Goal: Task Accomplishment & Management: Manage account settings

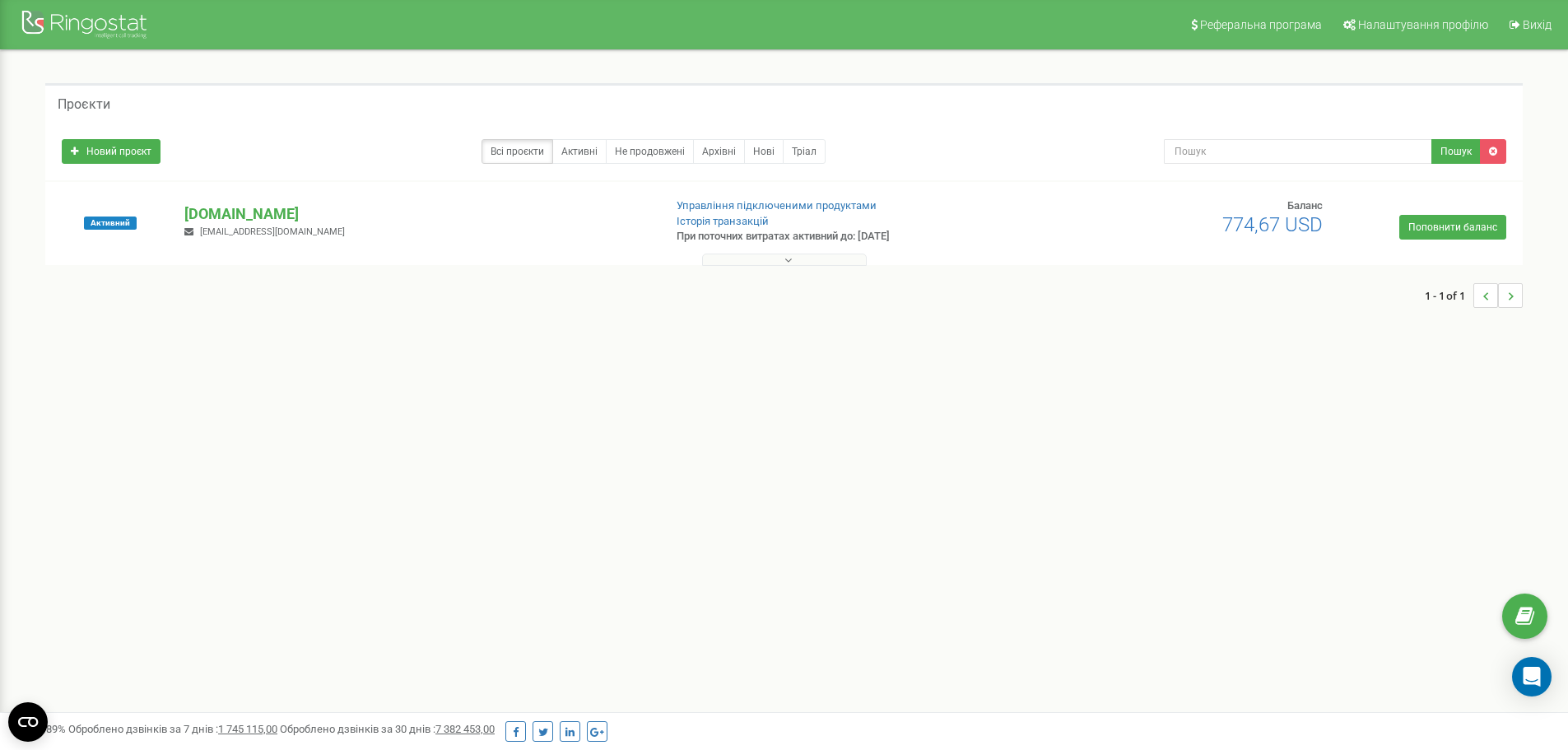
click at [783, 260] on button at bounding box center [784, 260] width 164 height 12
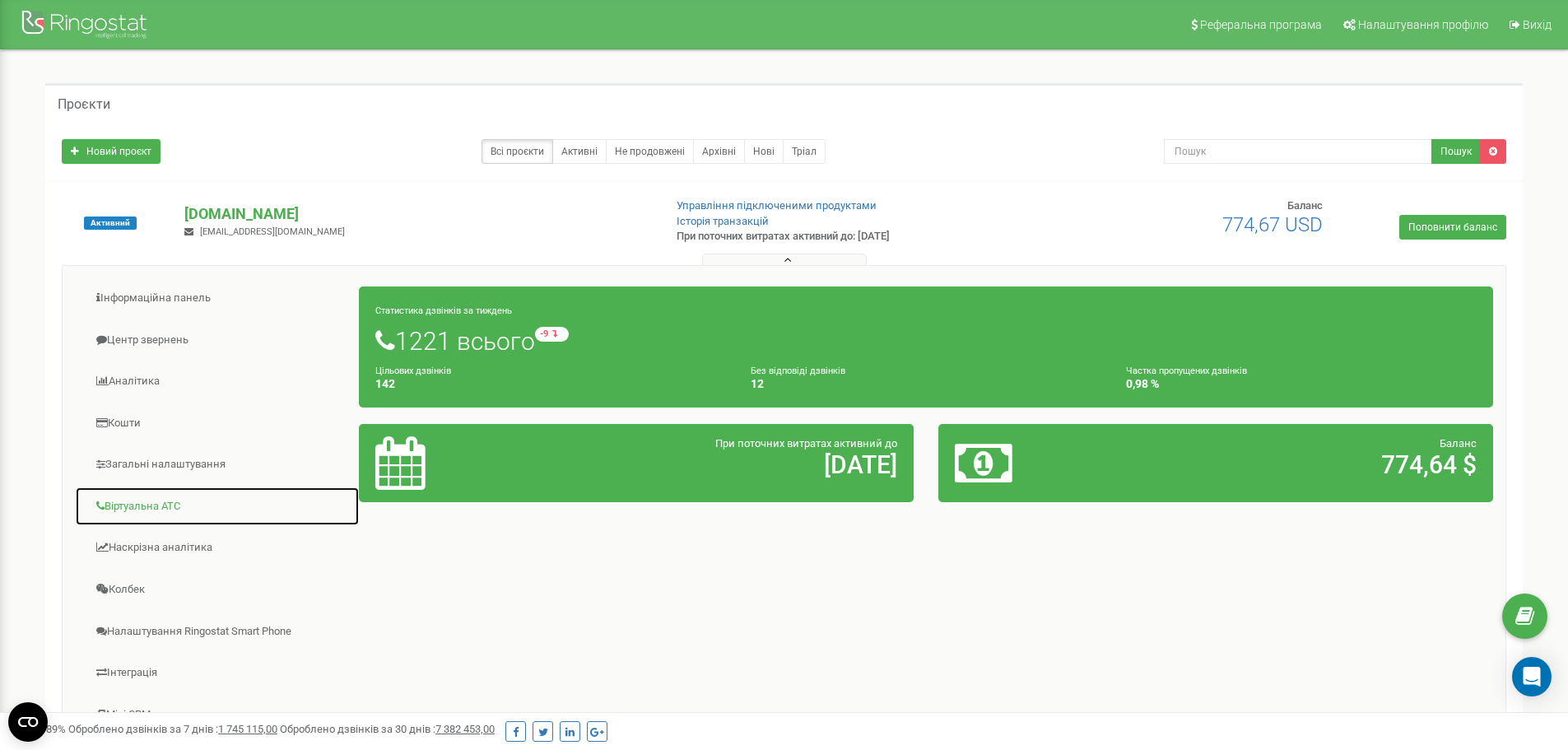
click at [167, 510] on link "Віртуальна АТС" at bounding box center [218, 507] width 285 height 40
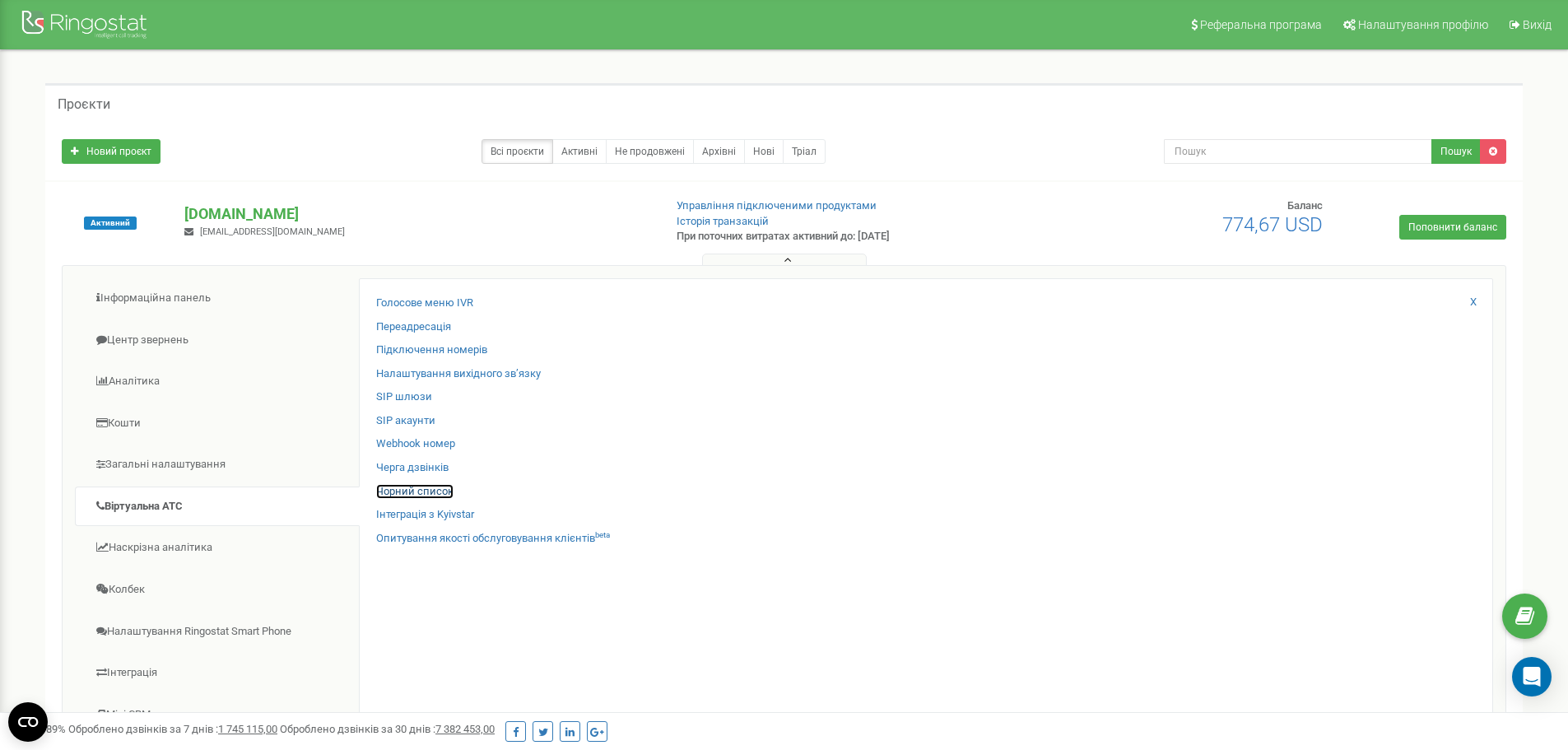
click at [425, 489] on link "Чорний список" at bounding box center [414, 491] width 77 height 15
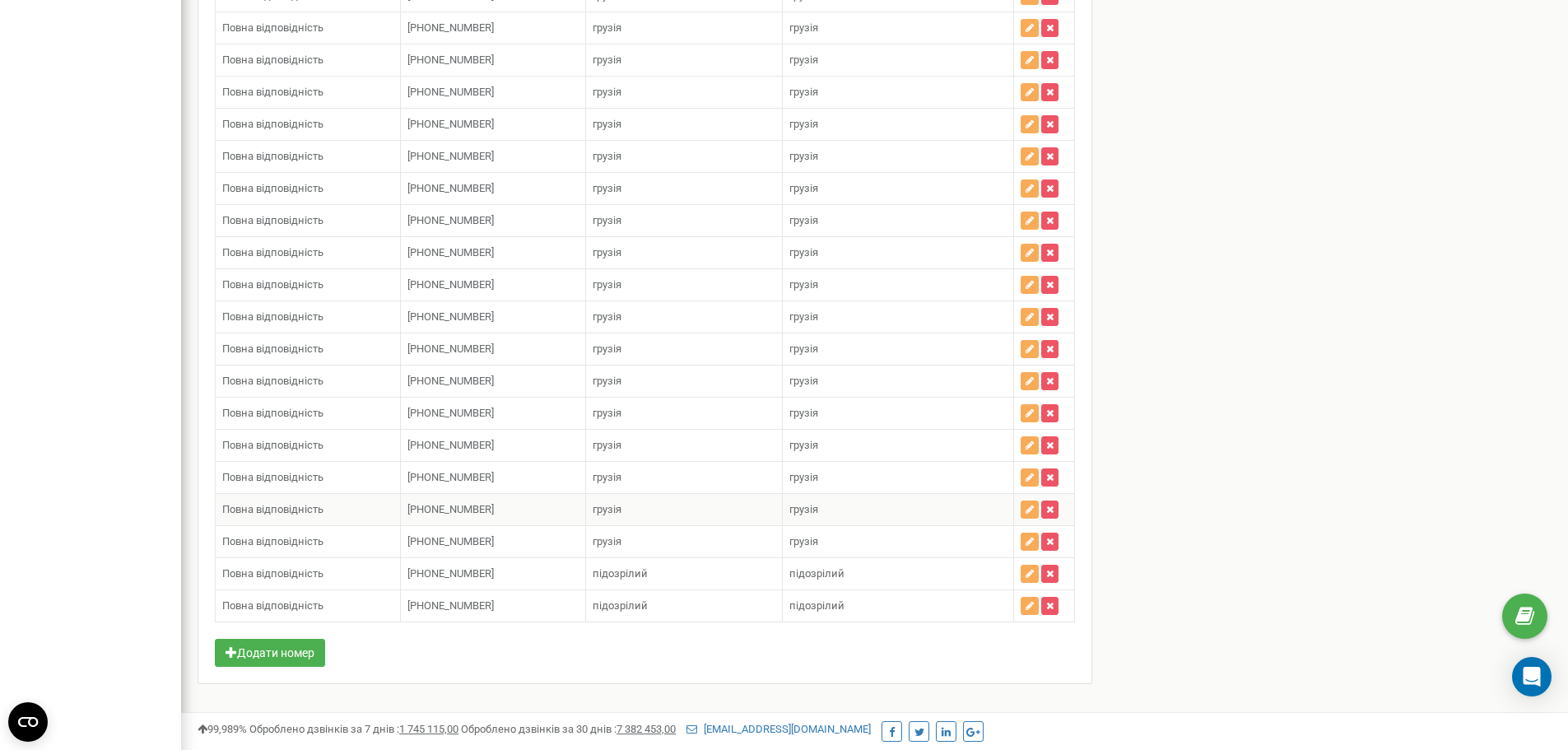
scroll to position [3883, 0]
click at [297, 642] on button "Додати номер" at bounding box center [270, 651] width 110 height 28
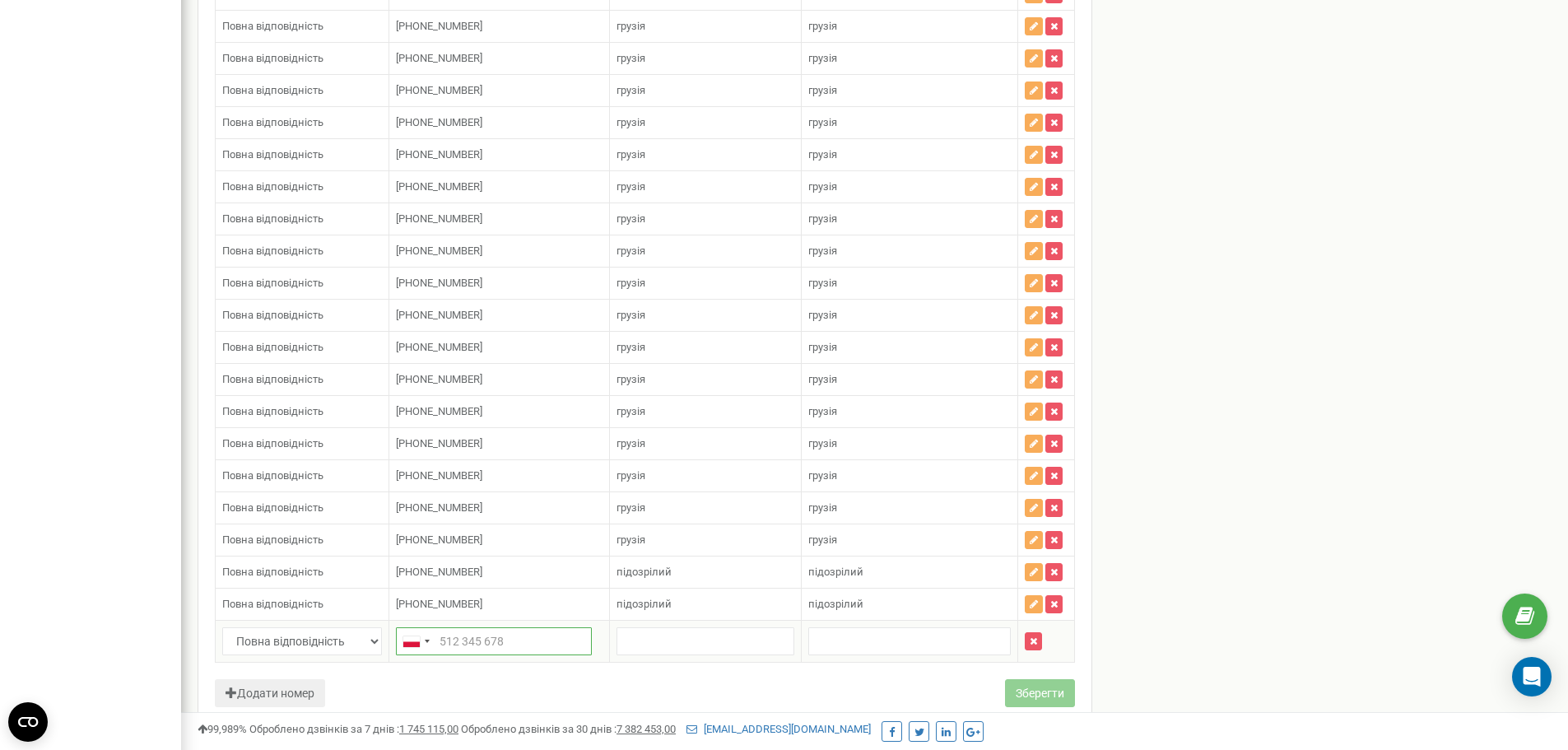
click at [455, 639] on input "text" at bounding box center [494, 641] width 196 height 28
paste input "[PHONE_NUMBER]"
type input "[PHONE_NUMBER]"
click at [673, 639] on input "text" at bounding box center [705, 641] width 178 height 28
type input "ш"
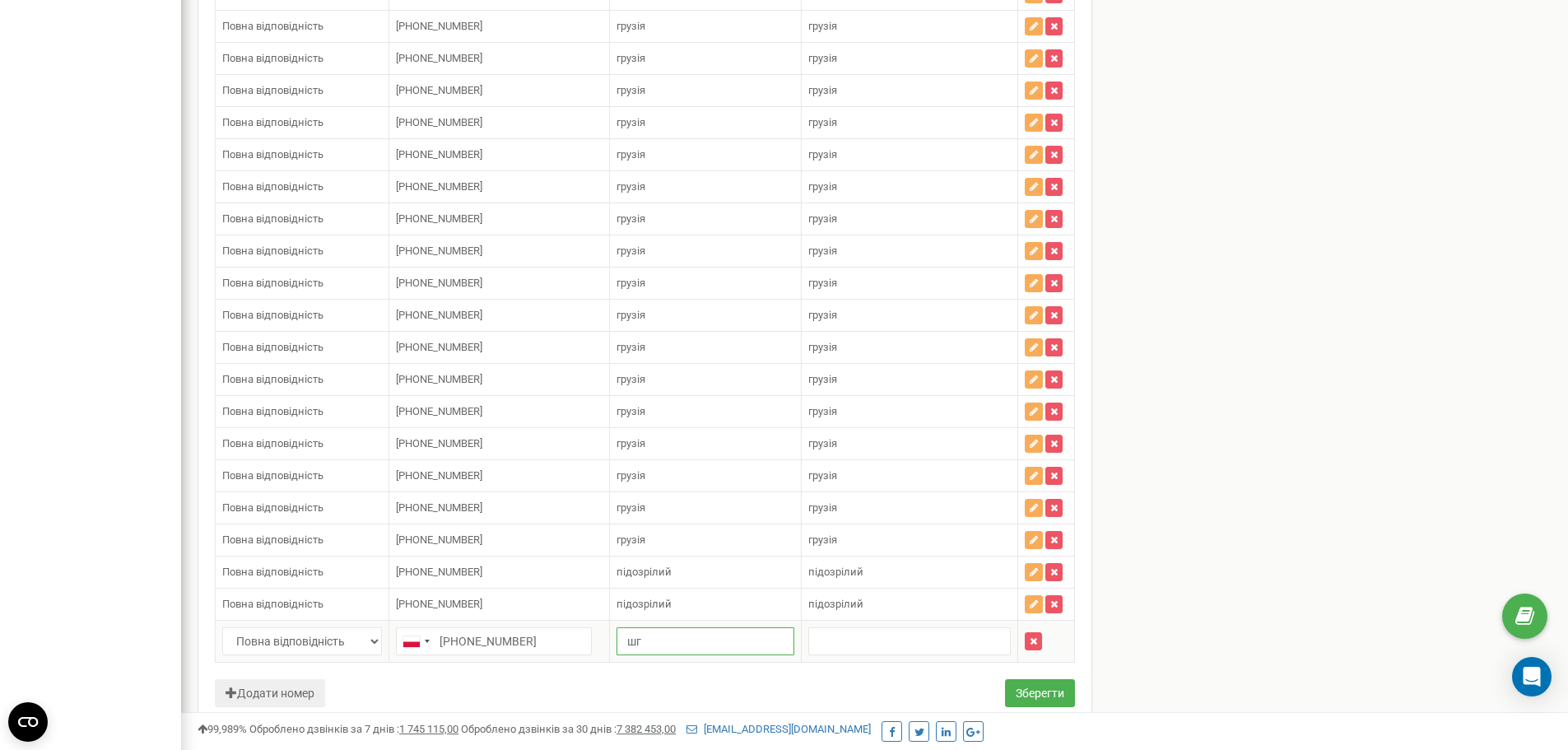
type input "ш"
click at [642, 645] on input "грузин" at bounding box center [705, 641] width 178 height 28
type input "грузин"
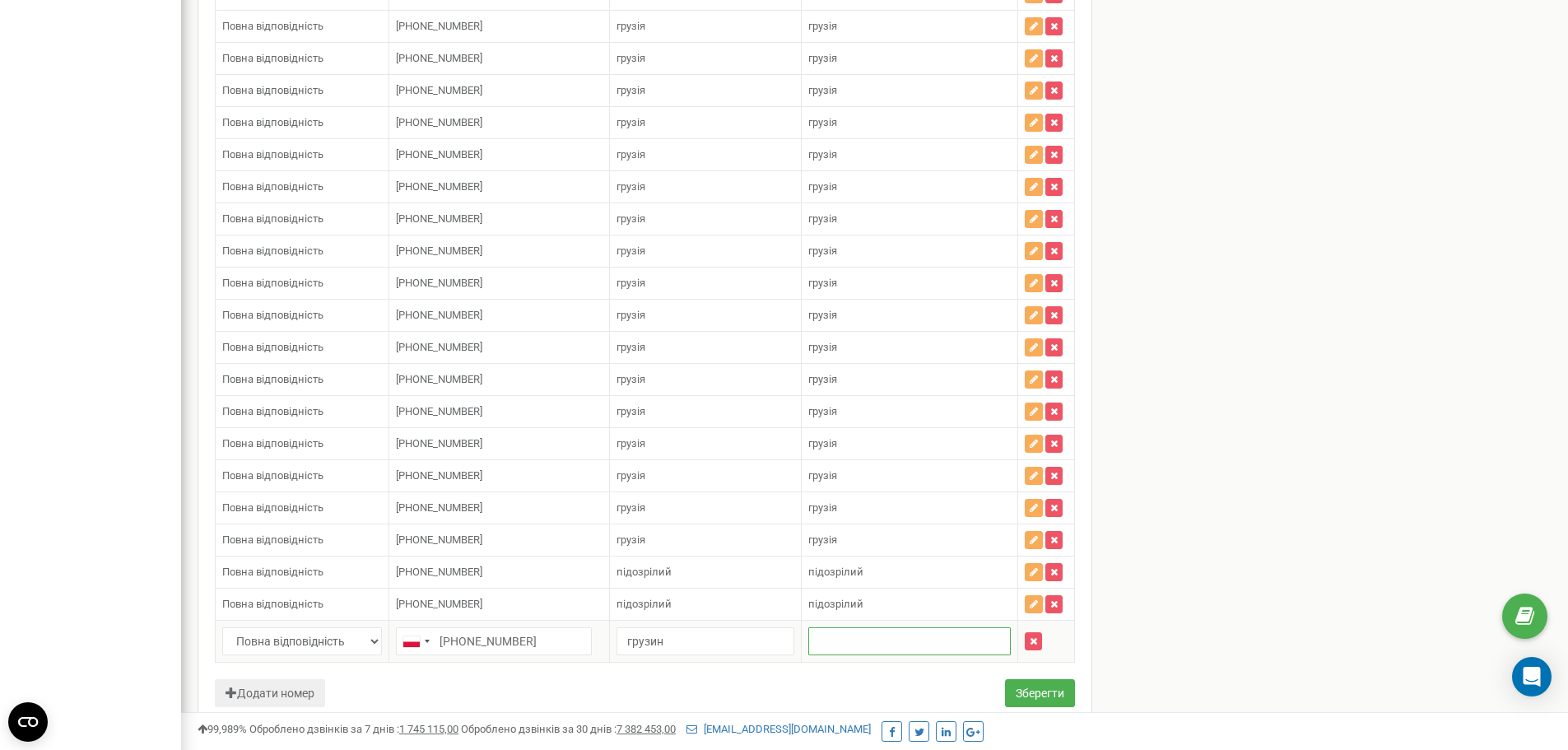
click at [914, 641] on input "text" at bounding box center [909, 641] width 202 height 28
paste input "грузин"
type input "грузин"
click at [1006, 680] on button "Зберегти" at bounding box center [1041, 693] width 70 height 28
click at [1028, 690] on button "Зберегти" at bounding box center [1041, 693] width 70 height 28
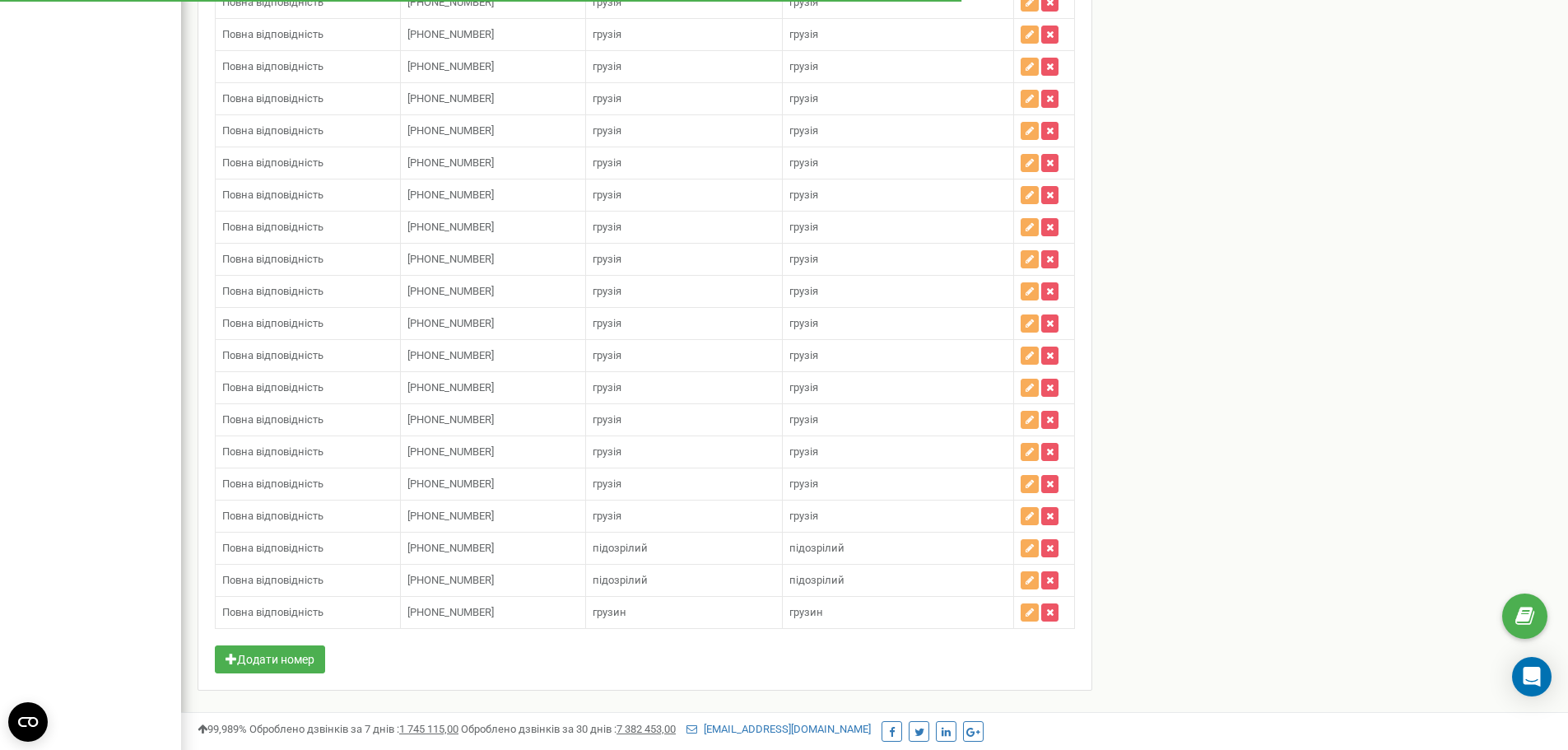
scroll to position [3915, 0]
